Goal: Find specific page/section: Find specific page/section

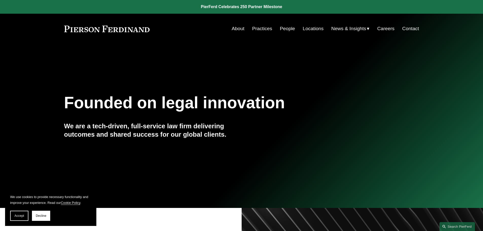
click at [280, 27] on link "People" at bounding box center [287, 29] width 15 height 10
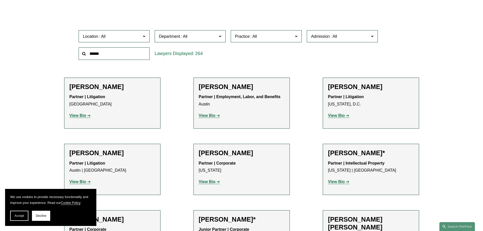
scroll to position [1523, 0]
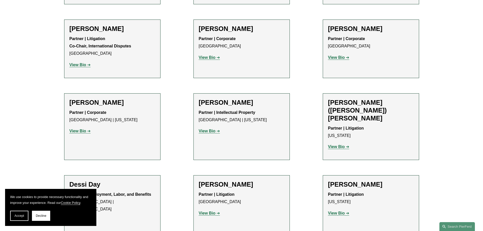
click at [335, 211] on strong "View Bio" at bounding box center [336, 213] width 17 height 4
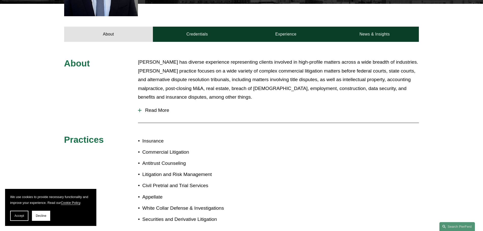
scroll to position [81, 0]
